Goal: Transaction & Acquisition: Book appointment/travel/reservation

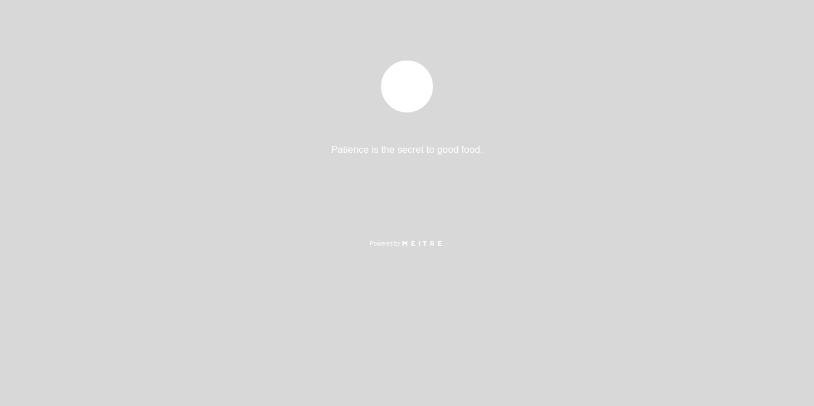
select select "es"
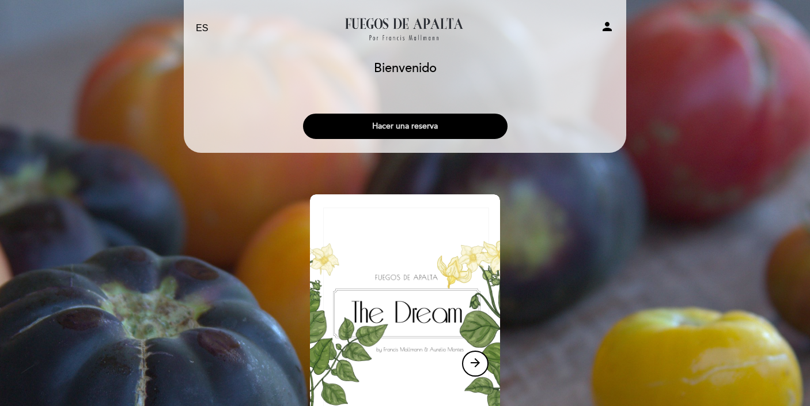
click at [422, 123] on button "Hacer una reserva" at bounding box center [405, 126] width 205 height 25
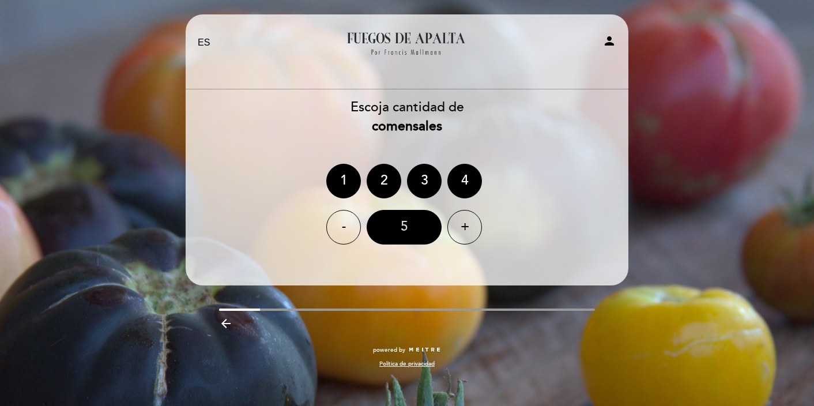
click at [401, 224] on div "5" at bounding box center [403, 227] width 75 height 35
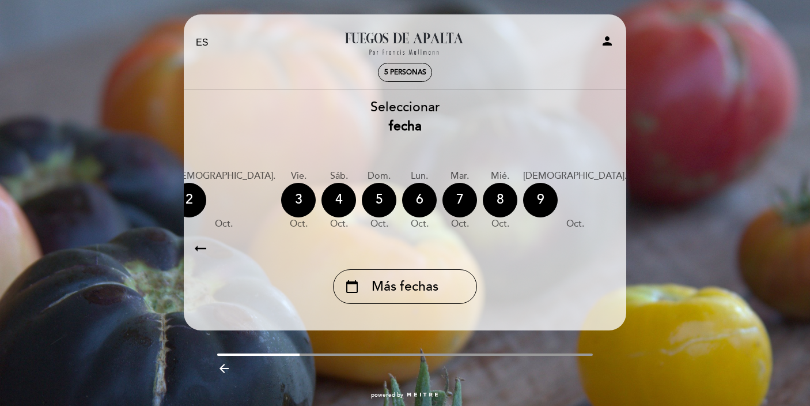
scroll to position [0, 188]
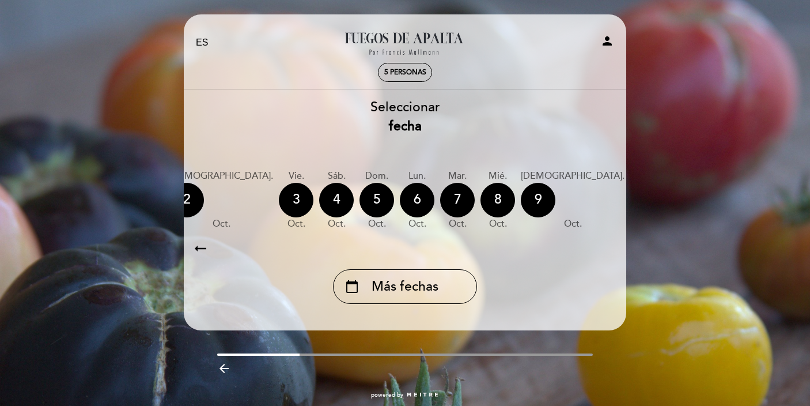
click at [671, 201] on div "11" at bounding box center [688, 200] width 35 height 35
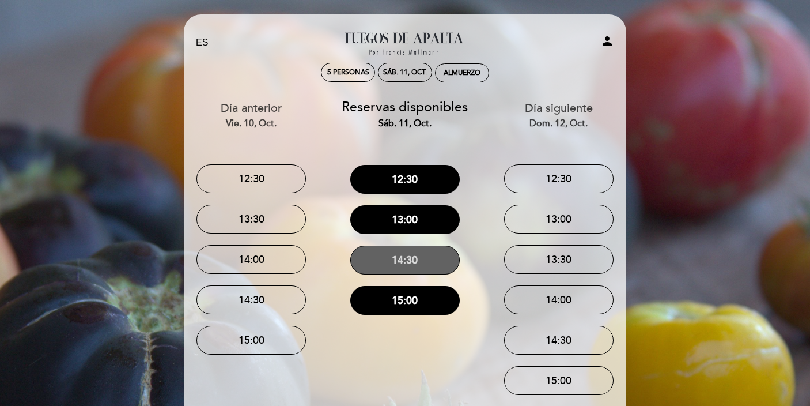
click at [426, 259] on button "14:30" at bounding box center [404, 259] width 109 height 29
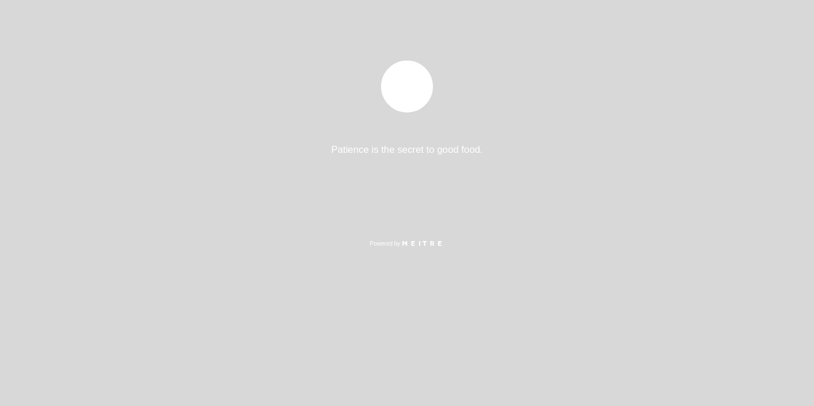
select select "es"
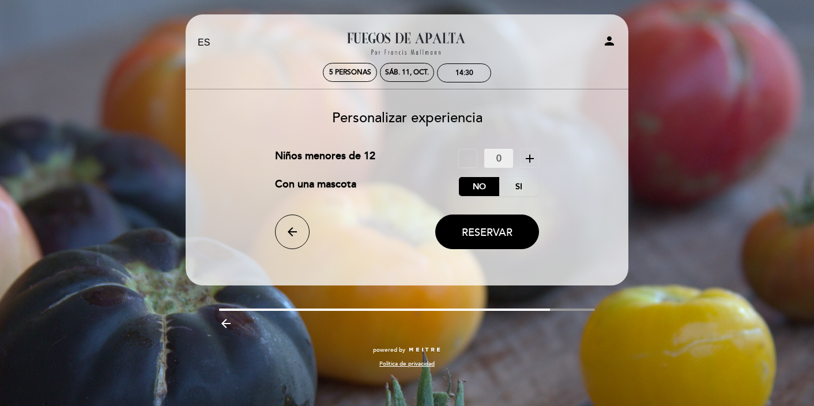
click at [527, 156] on icon "add" at bounding box center [530, 159] width 14 height 14
click at [491, 235] on span "Reservar" at bounding box center [487, 232] width 51 height 13
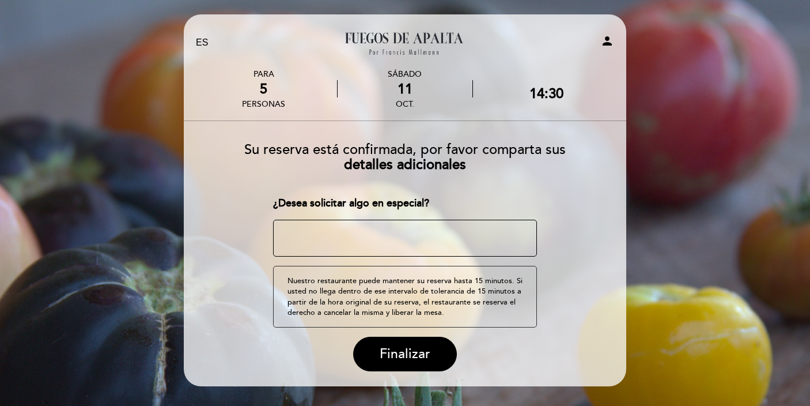
click at [421, 241] on textarea at bounding box center [405, 238] width 264 height 37
click at [417, 353] on span "Finalizar" at bounding box center [405, 354] width 51 height 16
